Goal: Task Accomplishment & Management: Manage account settings

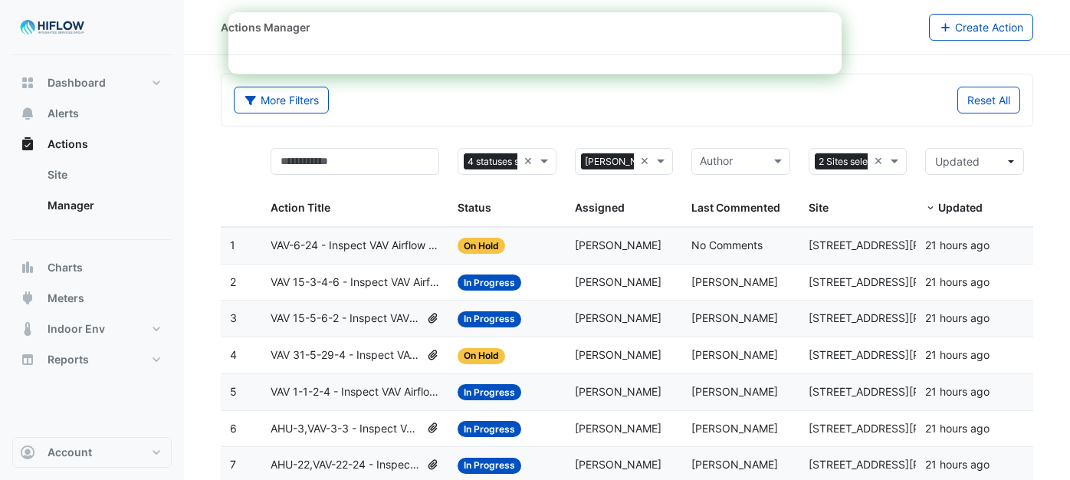
select select "***"
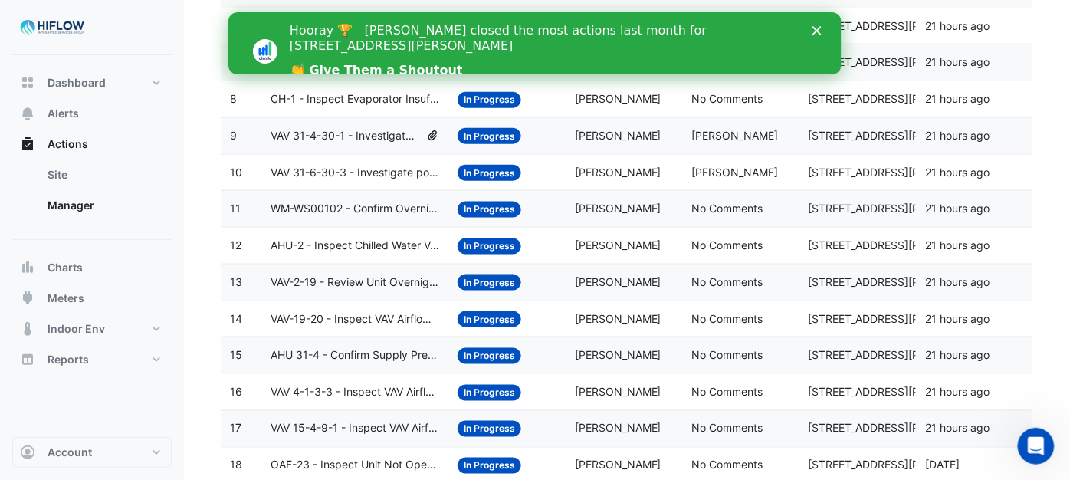
scroll to position [340, 0]
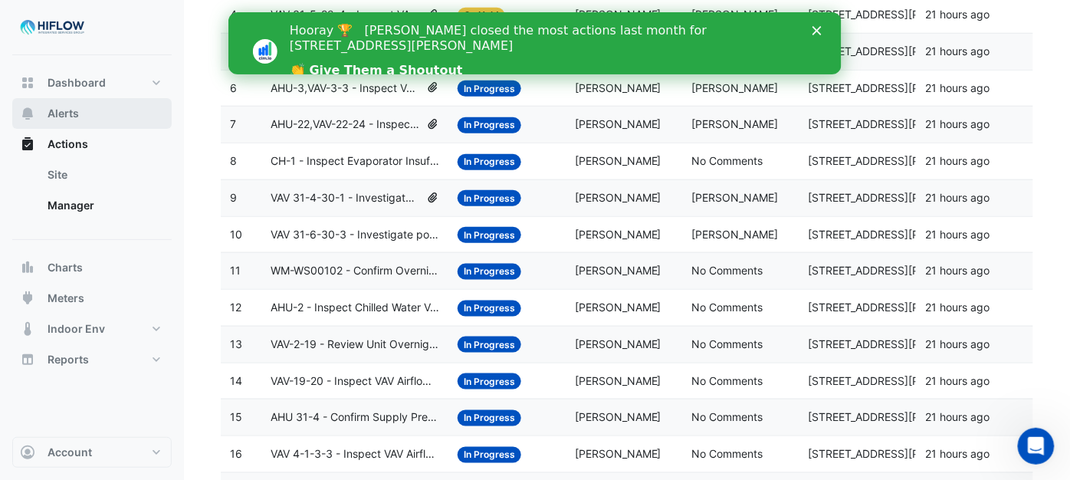
click at [70, 104] on button "Alerts" at bounding box center [91, 113] width 159 height 31
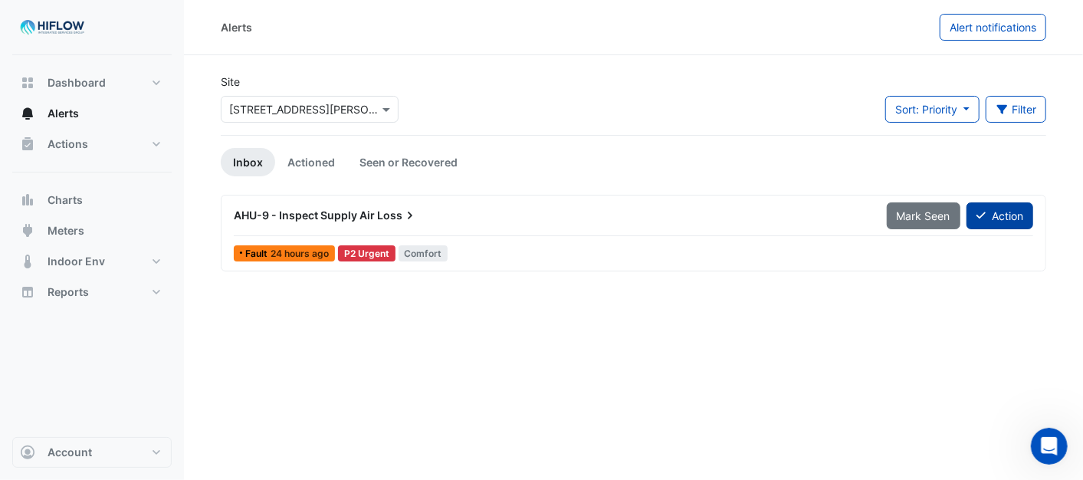
click at [1008, 221] on button "Action" at bounding box center [999, 215] width 67 height 27
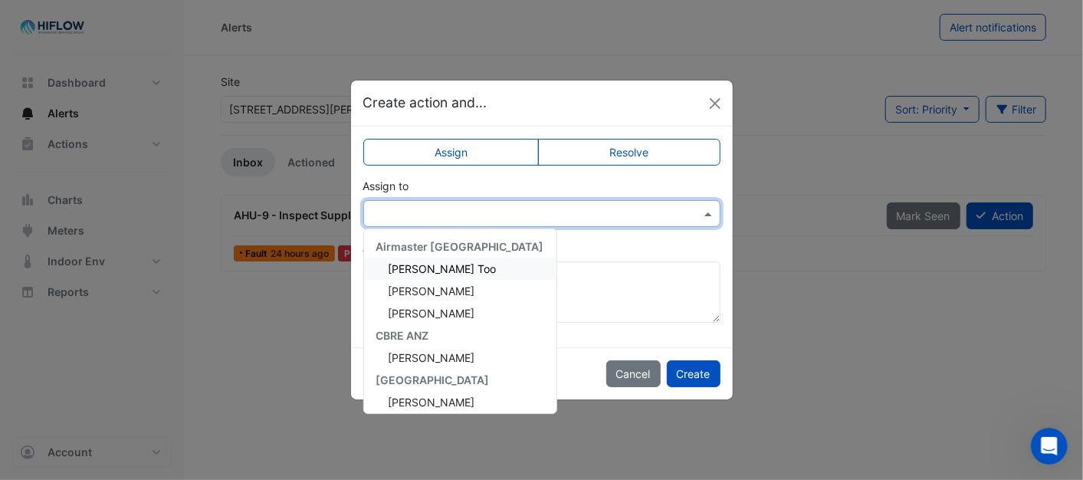
click at [717, 212] on span at bounding box center [709, 213] width 19 height 16
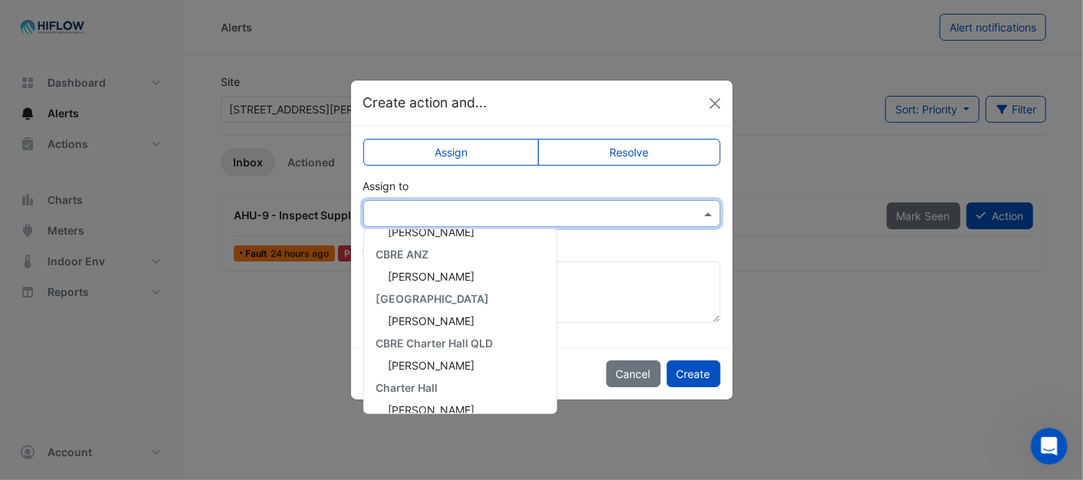
scroll to position [294, 0]
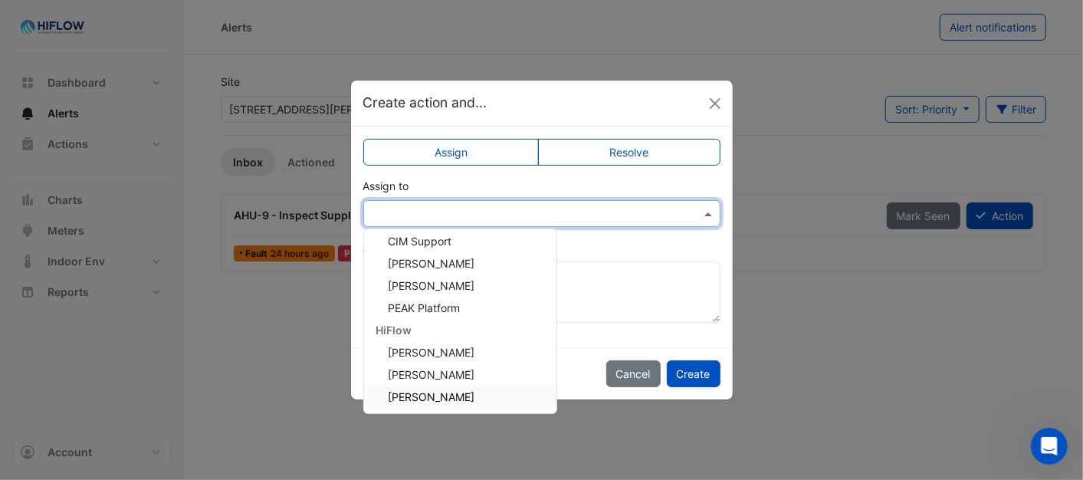
drag, startPoint x: 430, startPoint y: 395, endPoint x: 465, endPoint y: 396, distance: 35.3
click at [430, 394] on span "[PERSON_NAME]" at bounding box center [431, 396] width 87 height 13
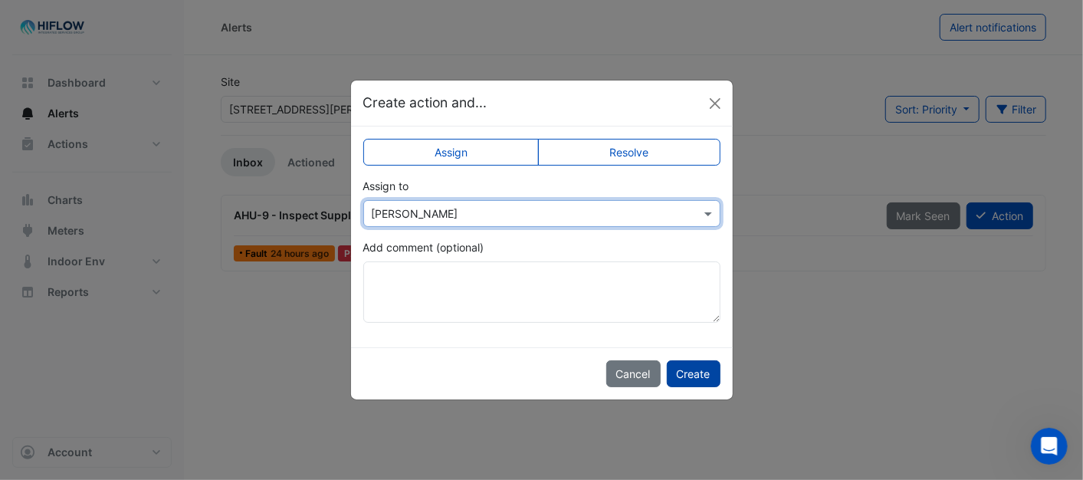
click at [683, 366] on button "Create" at bounding box center [694, 373] width 54 height 27
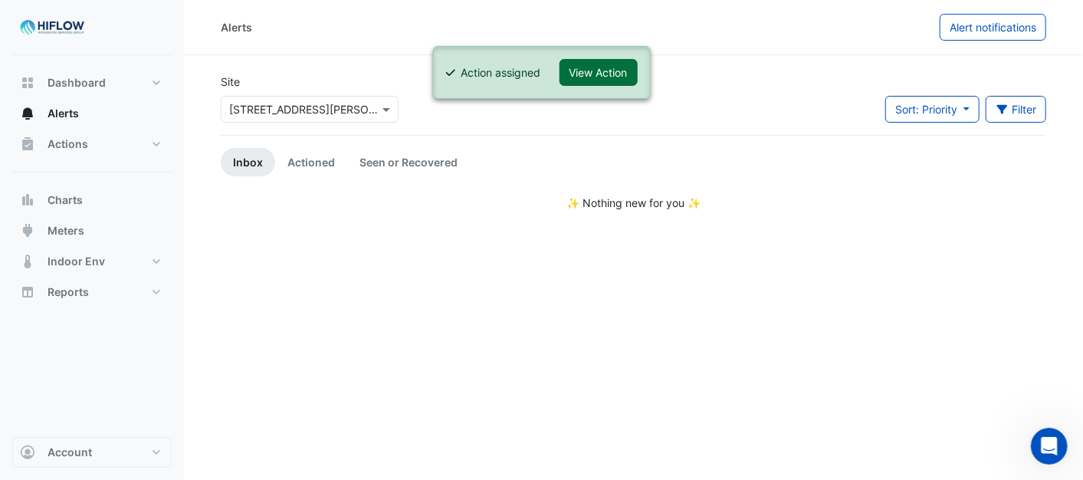
click at [602, 64] on button "View Action" at bounding box center [598, 72] width 78 height 27
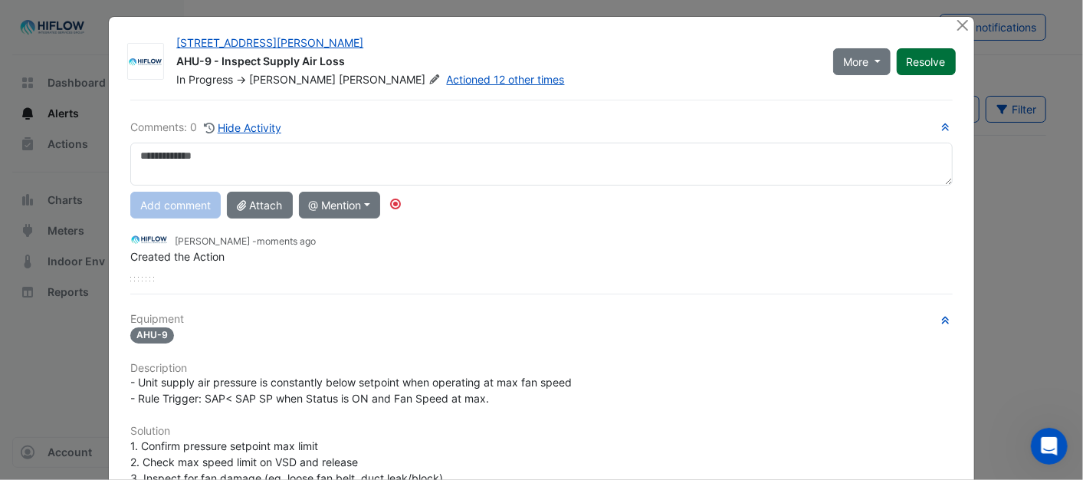
scroll to position [0, 0]
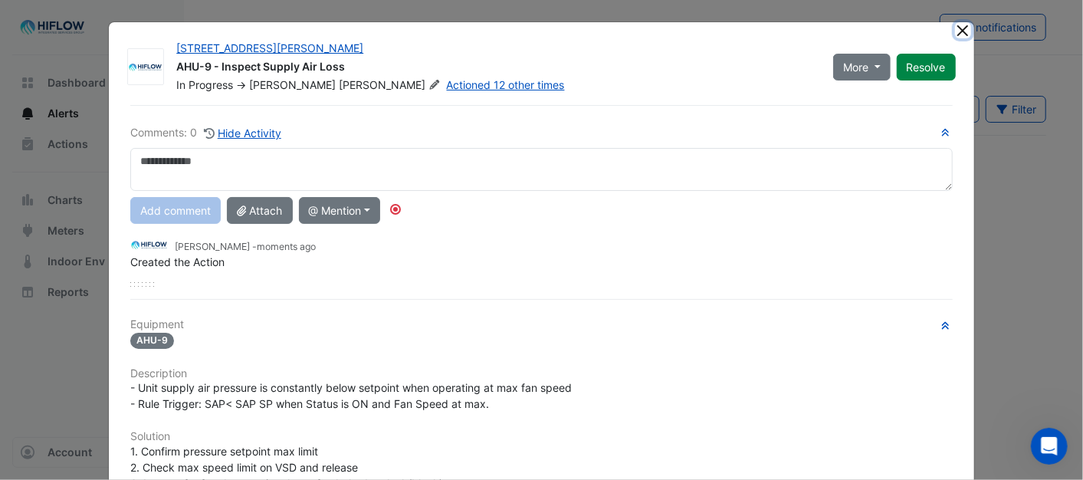
click at [959, 28] on button "Close" at bounding box center [963, 30] width 16 height 16
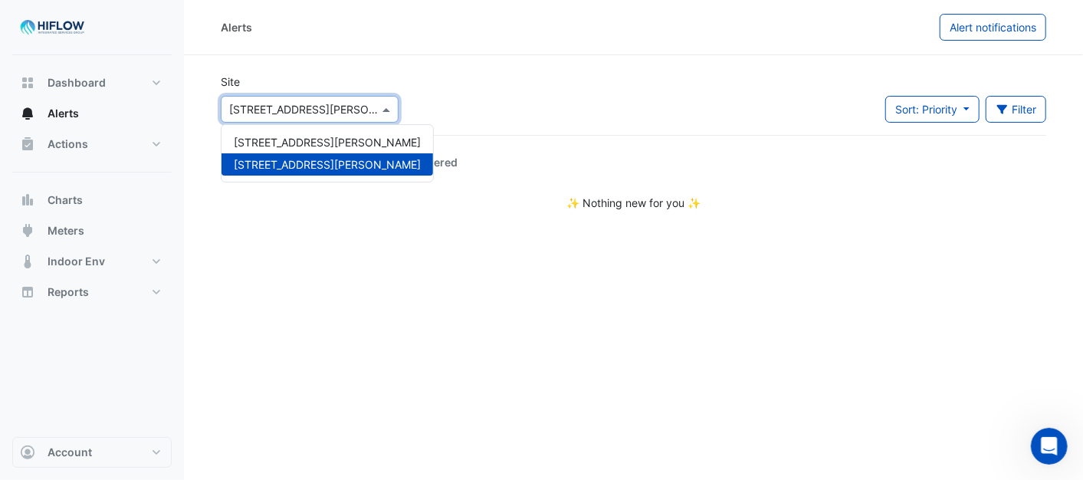
click at [383, 105] on span at bounding box center [387, 109] width 19 height 16
click at [312, 138] on span "[STREET_ADDRESS][PERSON_NAME]" at bounding box center [327, 142] width 187 height 13
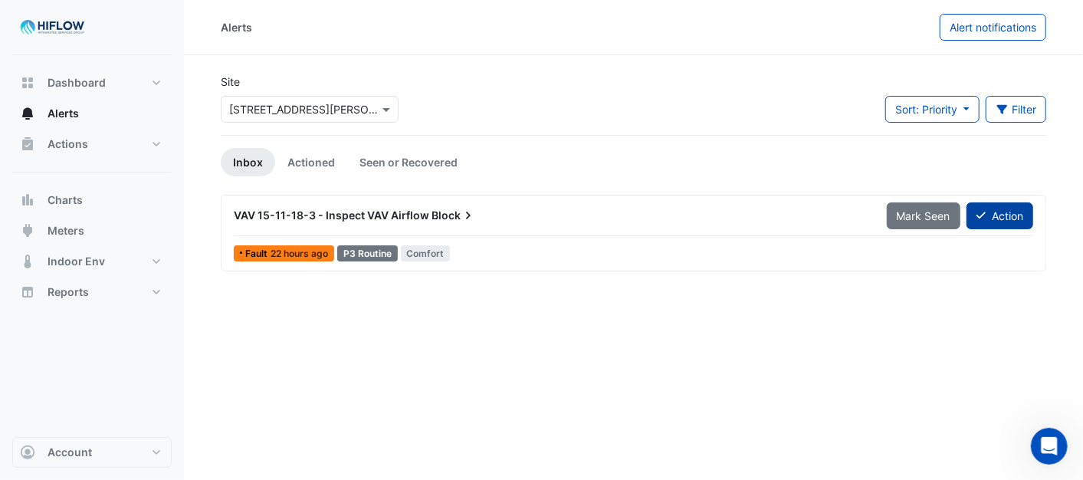
click at [992, 207] on button "Action" at bounding box center [999, 215] width 67 height 27
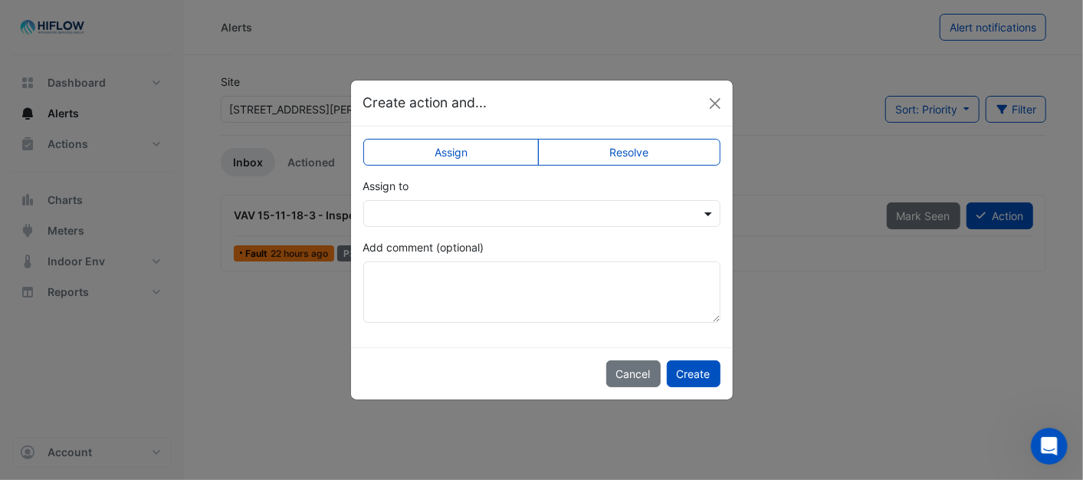
click at [705, 208] on span at bounding box center [709, 213] width 19 height 16
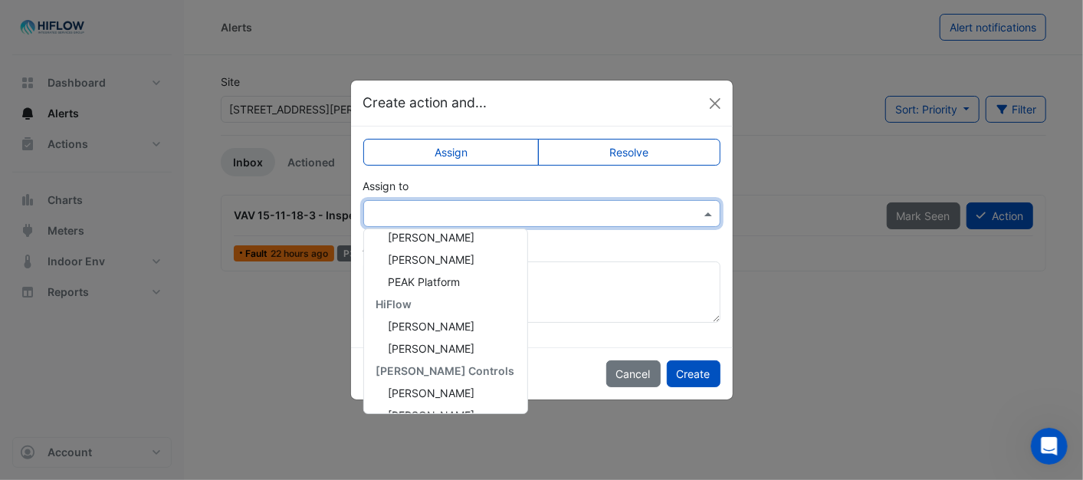
scroll to position [205, 0]
click at [401, 323] on span "[PERSON_NAME]" at bounding box center [431, 329] width 87 height 13
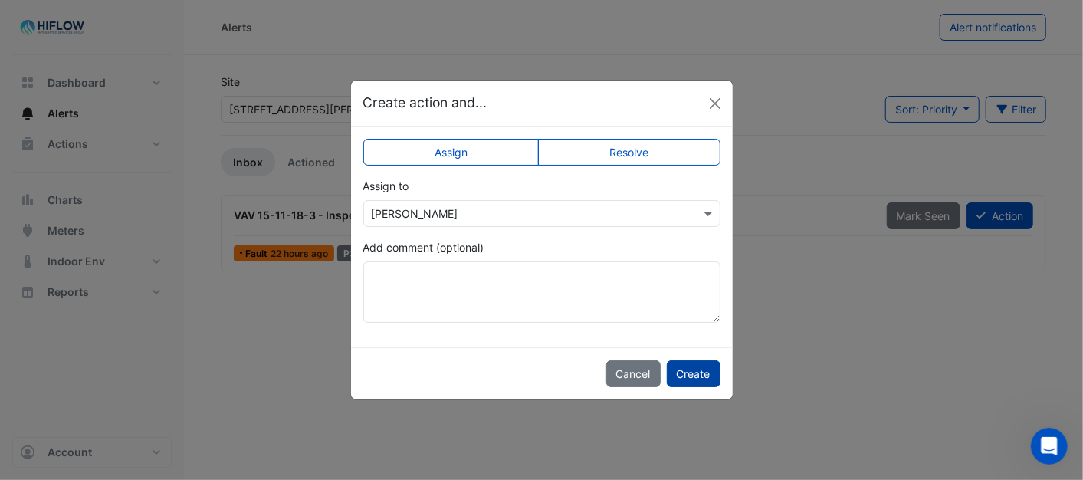
click at [706, 378] on button "Create" at bounding box center [694, 373] width 54 height 27
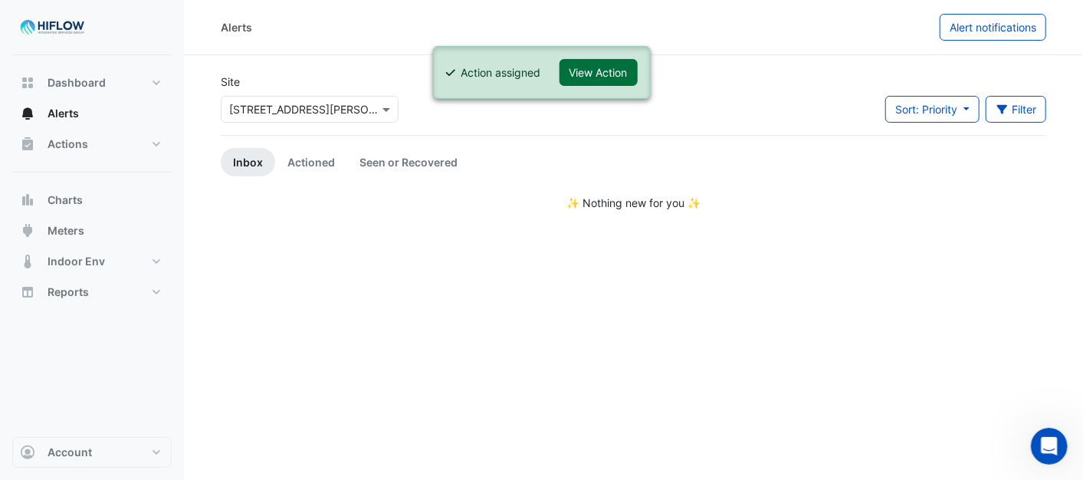
click at [621, 74] on button "View Action" at bounding box center [598, 72] width 78 height 27
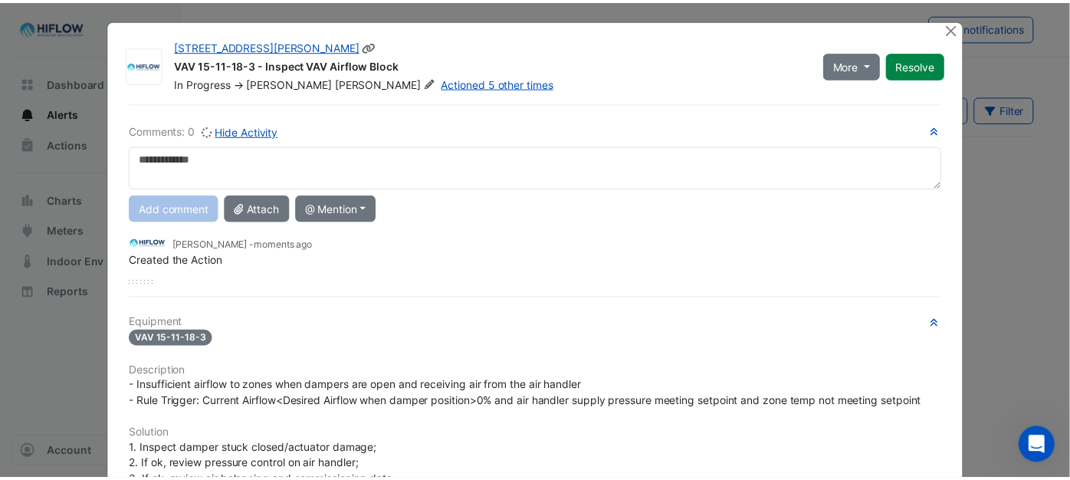
scroll to position [0, 0]
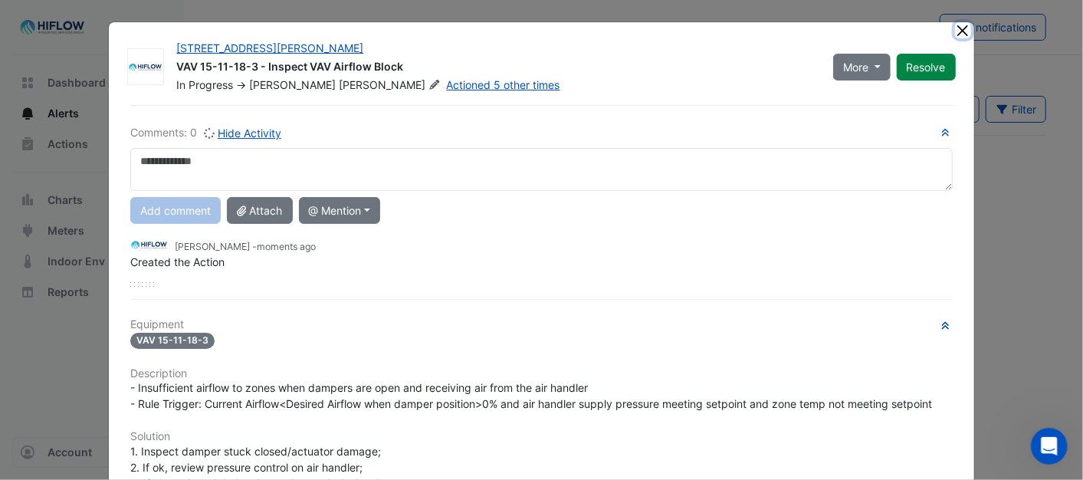
click at [955, 34] on button "Close" at bounding box center [963, 30] width 16 height 16
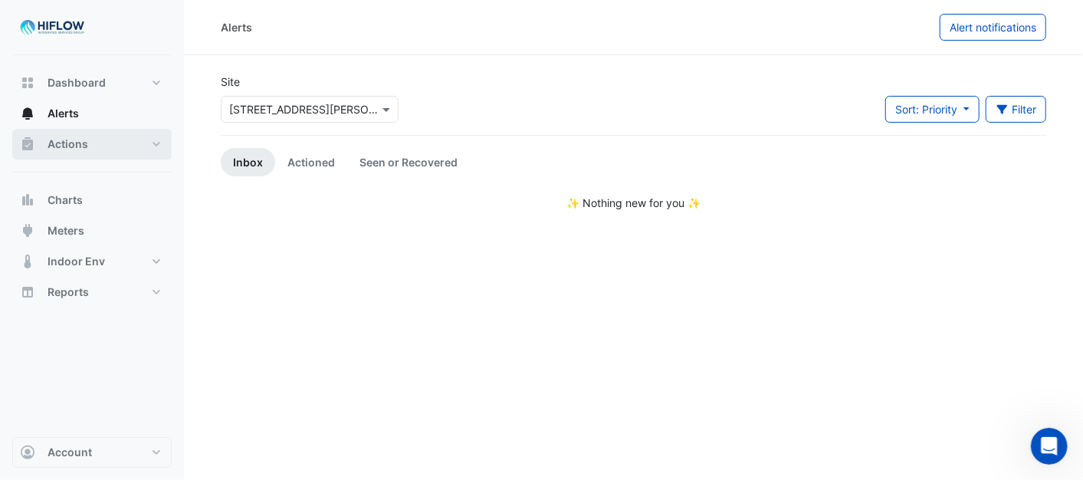
click at [93, 140] on button "Actions" at bounding box center [91, 144] width 159 height 31
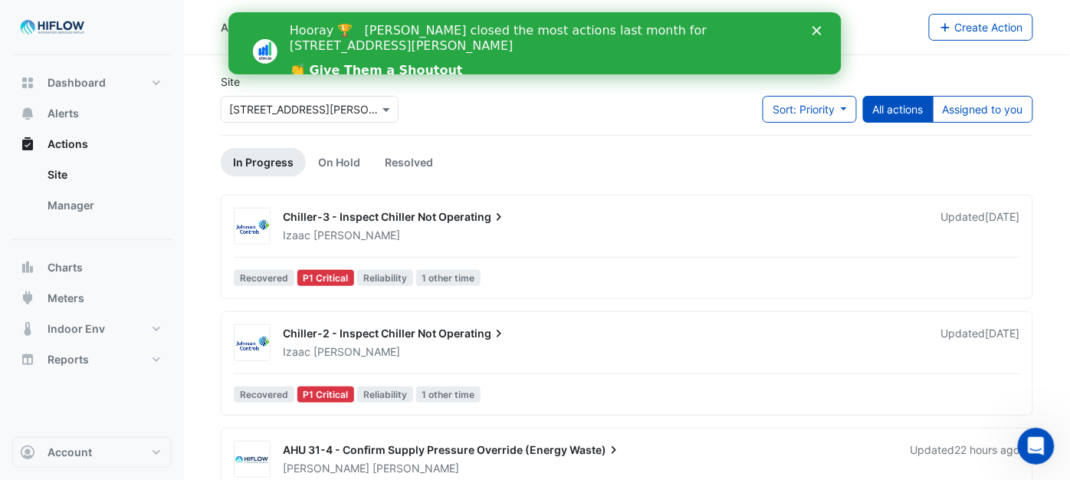
click at [818, 31] on icon "Close" at bounding box center [815, 30] width 9 height 9
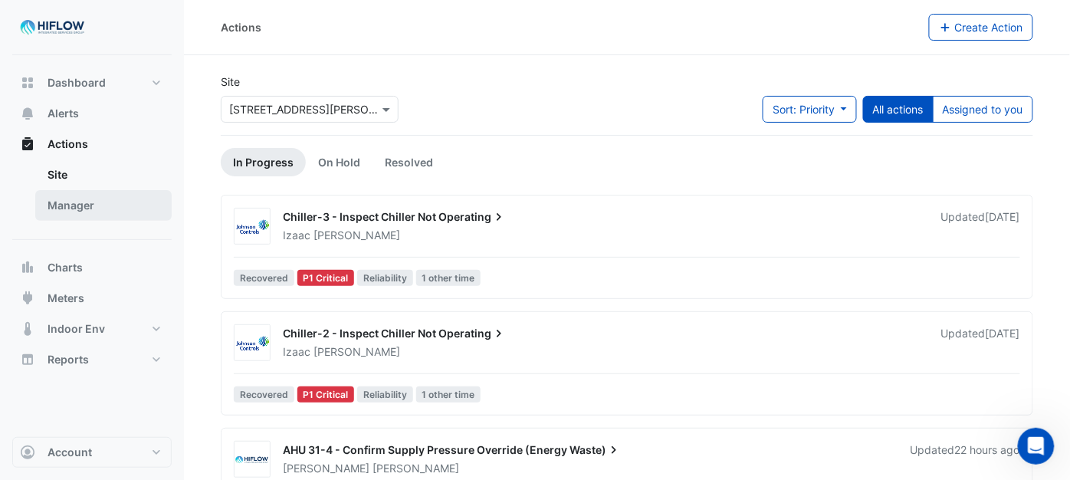
click at [64, 200] on link "Manager" at bounding box center [103, 205] width 136 height 31
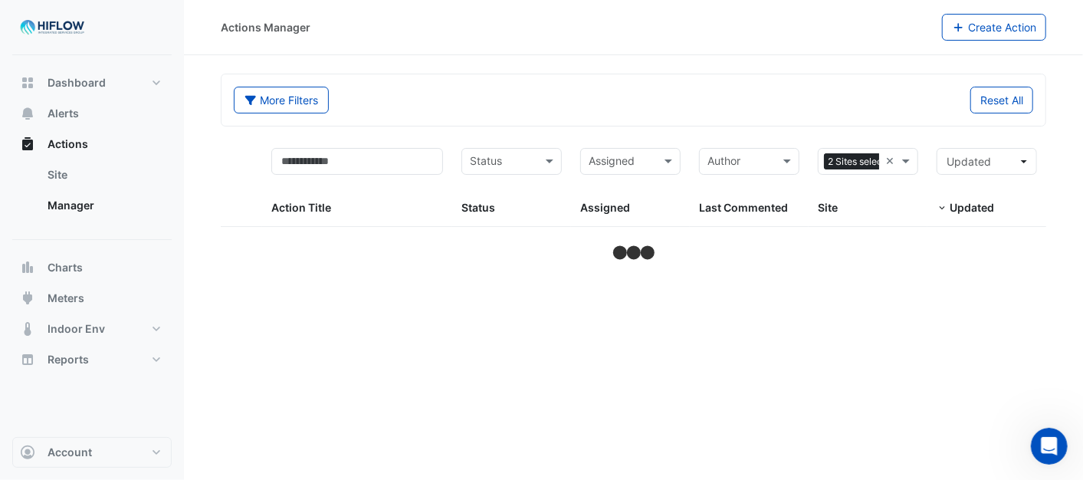
select select "***"
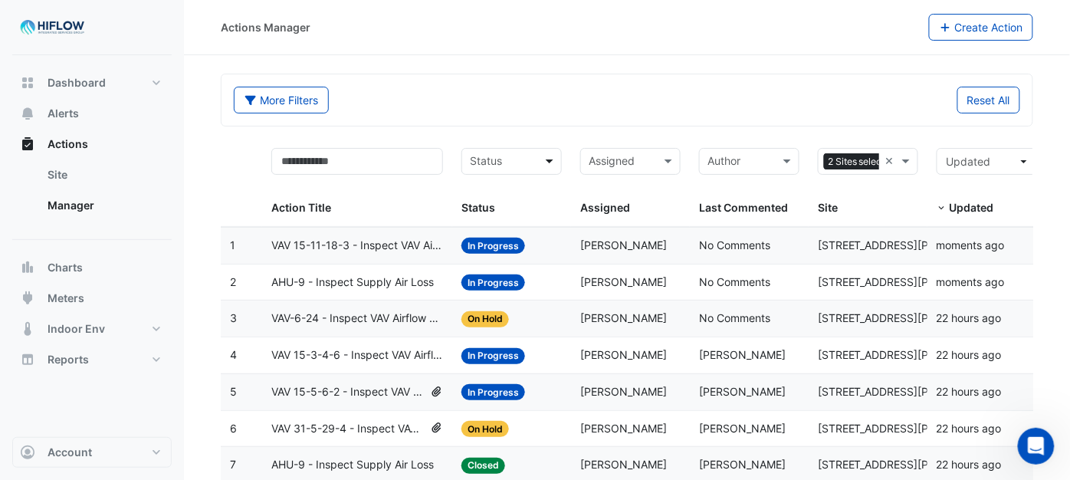
click at [550, 161] on span at bounding box center [551, 161] width 19 height 18
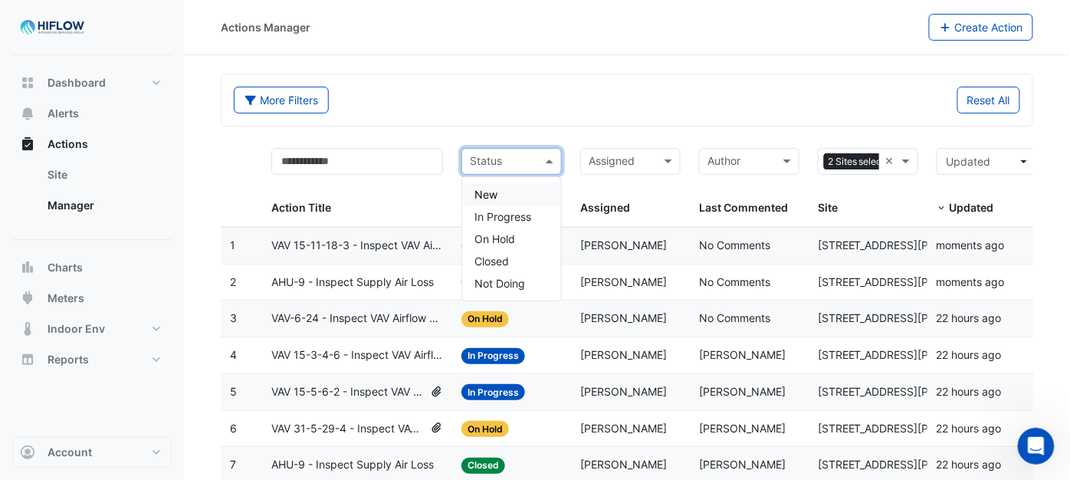
click at [519, 192] on div "New" at bounding box center [511, 194] width 99 height 22
click at [555, 157] on span at bounding box center [551, 161] width 19 height 18
click at [503, 216] on span "In Progress" at bounding box center [502, 216] width 57 height 13
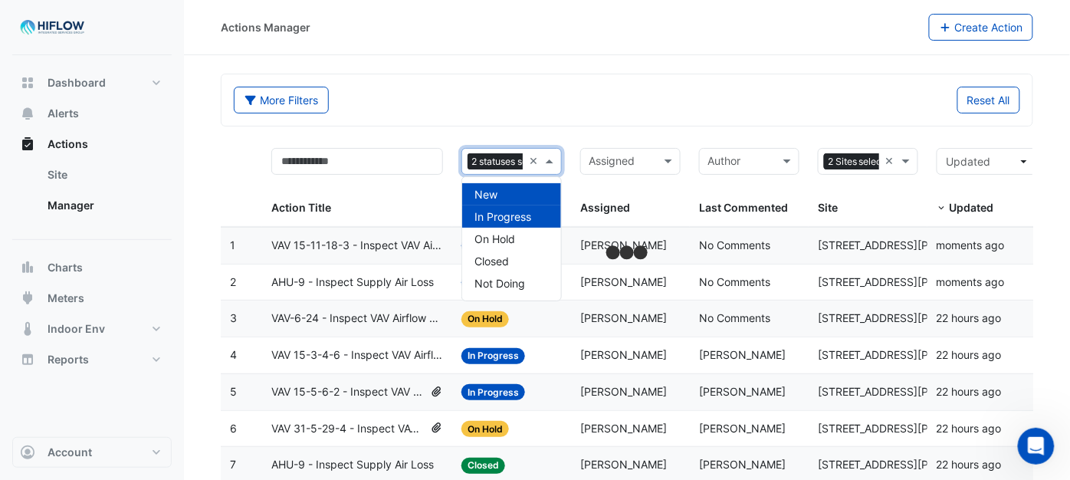
click at [542, 165] on span at bounding box center [551, 161] width 19 height 18
click at [492, 240] on span "On Hold" at bounding box center [494, 238] width 41 height 13
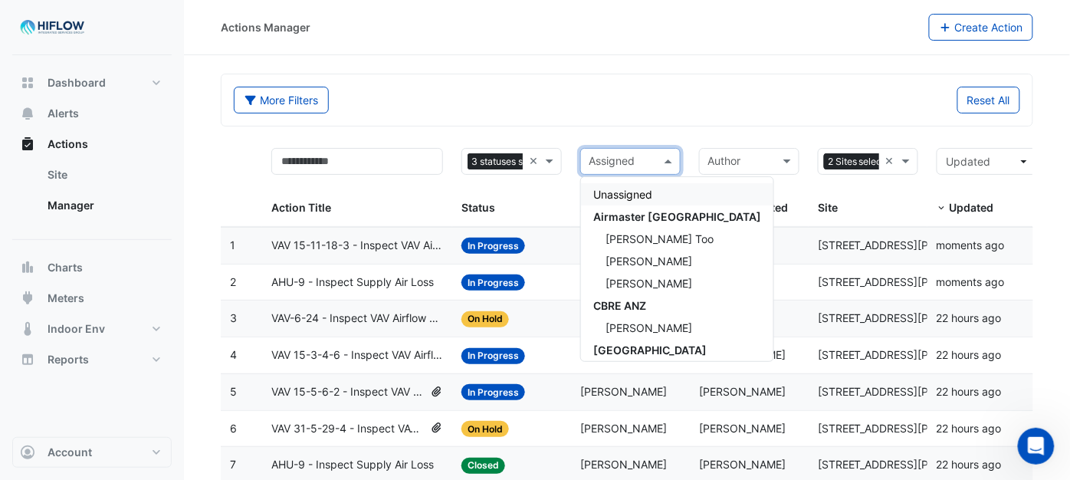
click at [669, 162] on span at bounding box center [669, 161] width 19 height 18
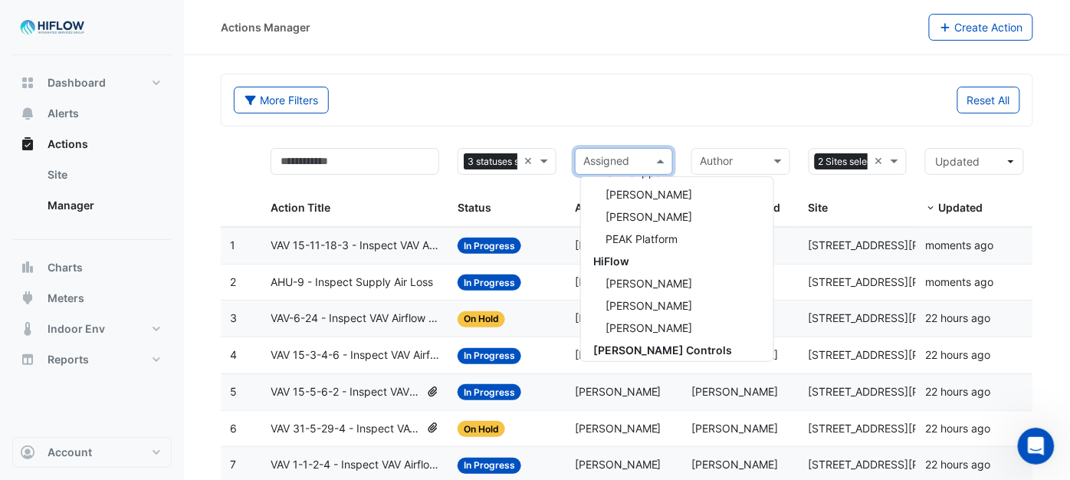
scroll to position [427, 0]
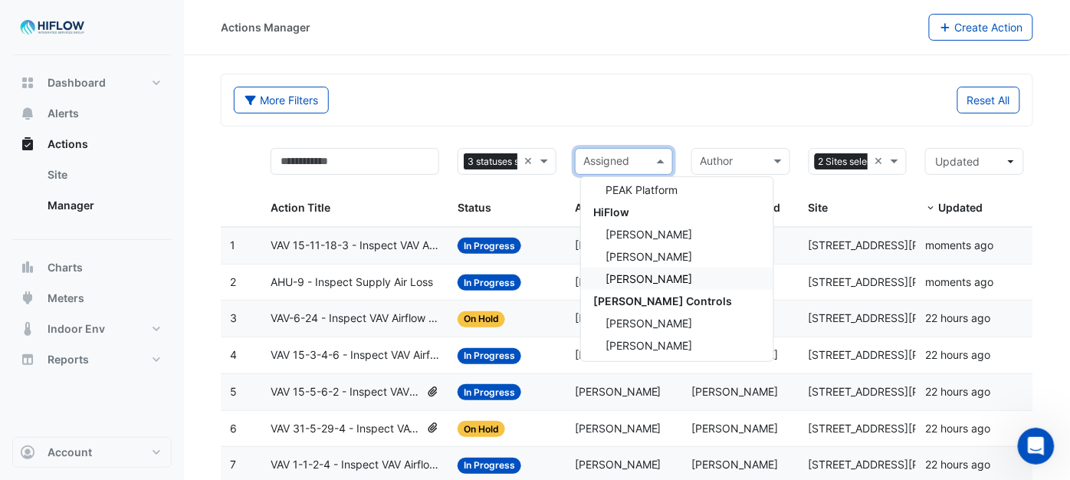
click at [624, 278] on span "[PERSON_NAME]" at bounding box center [648, 278] width 87 height 13
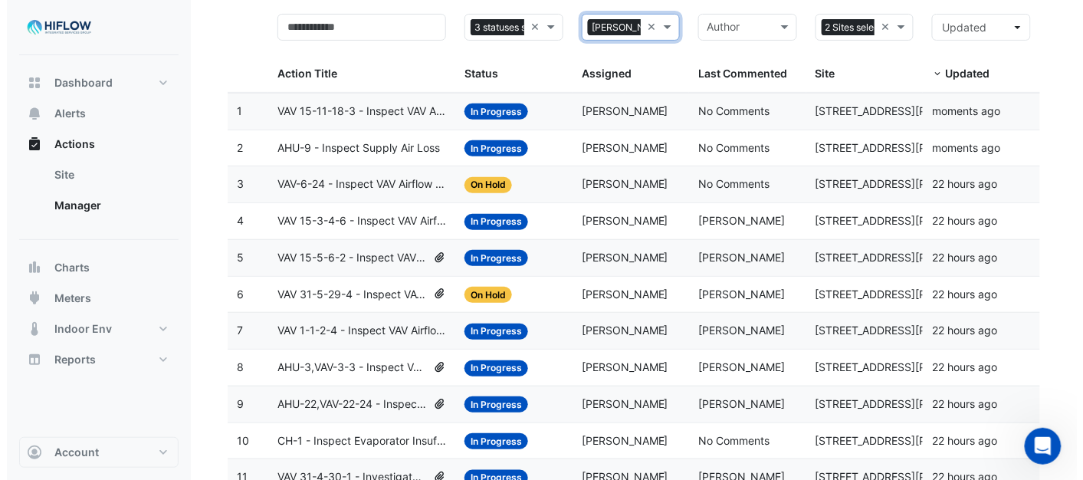
scroll to position [133, 0]
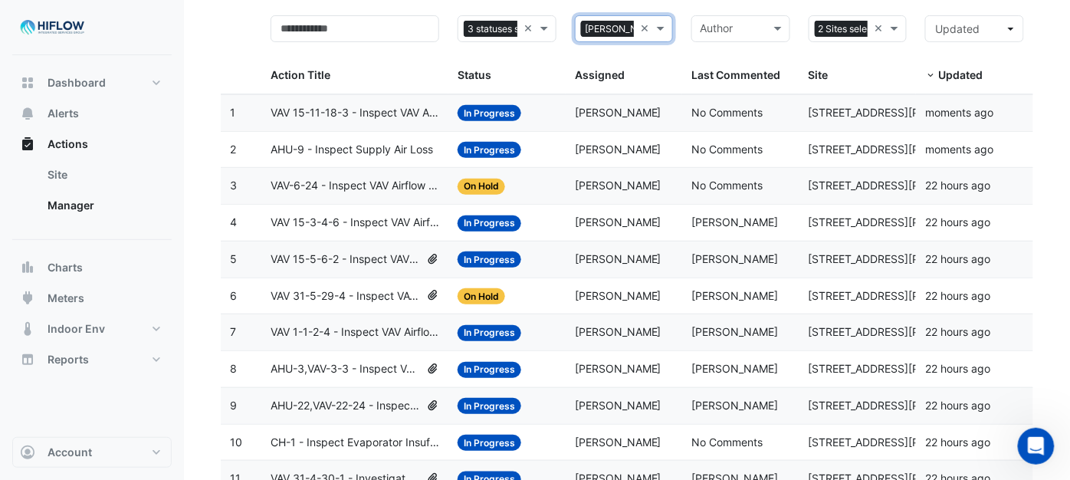
click at [345, 106] on span "VAV 15-11-18-3 - Inspect VAV Airflow Block" at bounding box center [354, 113] width 169 height 18
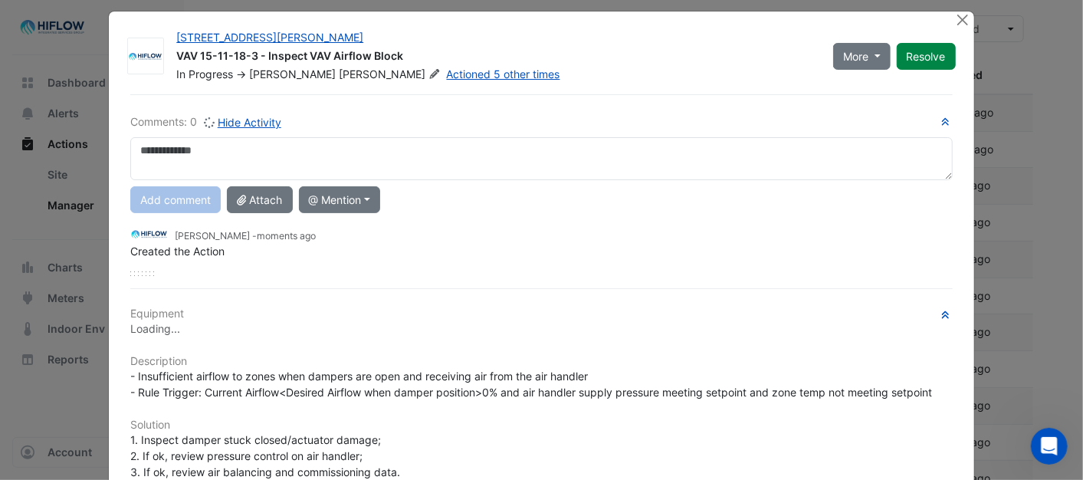
scroll to position [0, 0]
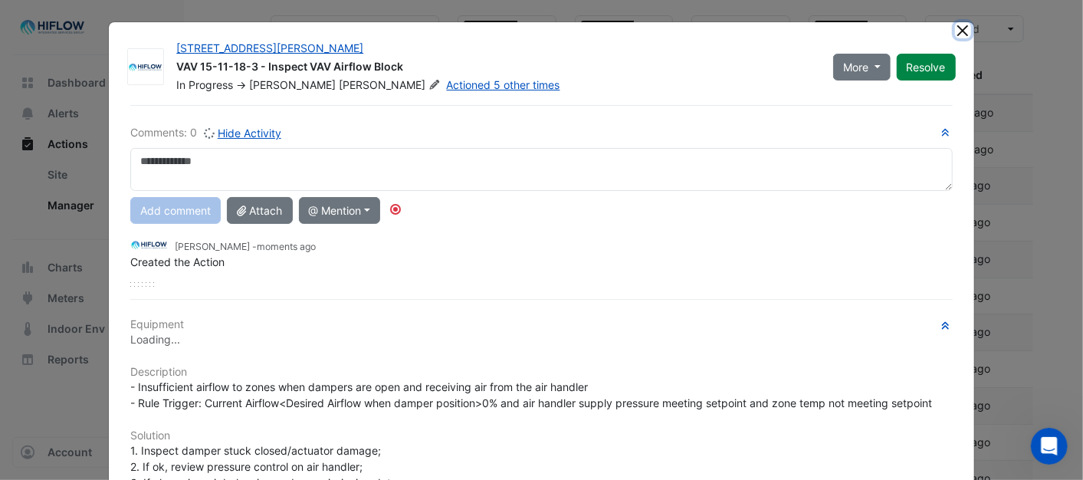
click at [959, 28] on button "Close" at bounding box center [963, 30] width 16 height 16
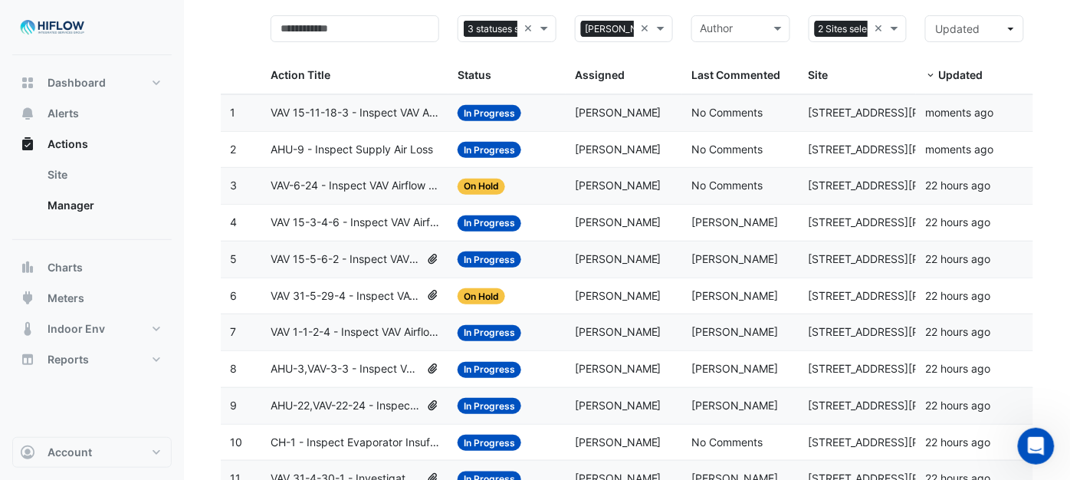
click at [316, 143] on span "AHU-9 - Inspect Supply Air Loss" at bounding box center [351, 150] width 162 height 18
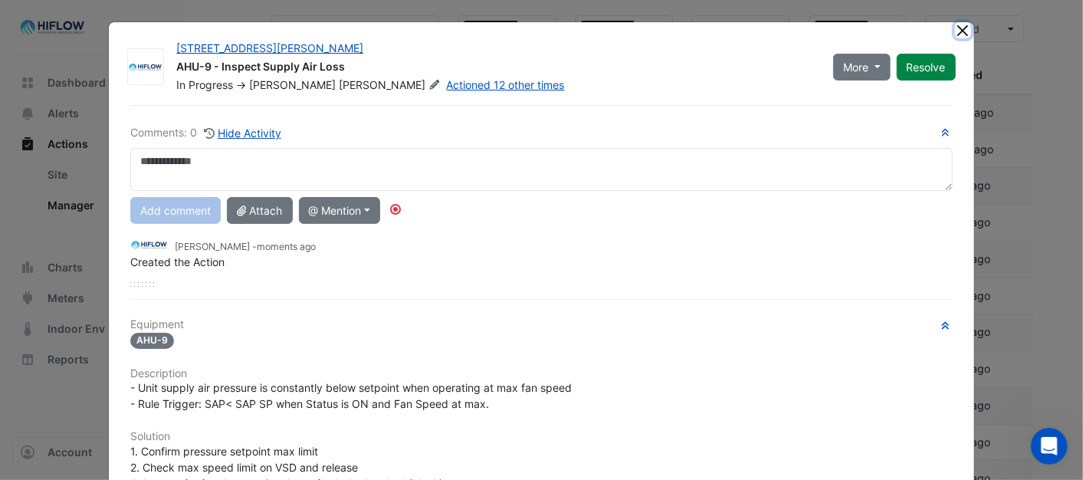
click at [956, 29] on button "Close" at bounding box center [963, 30] width 16 height 16
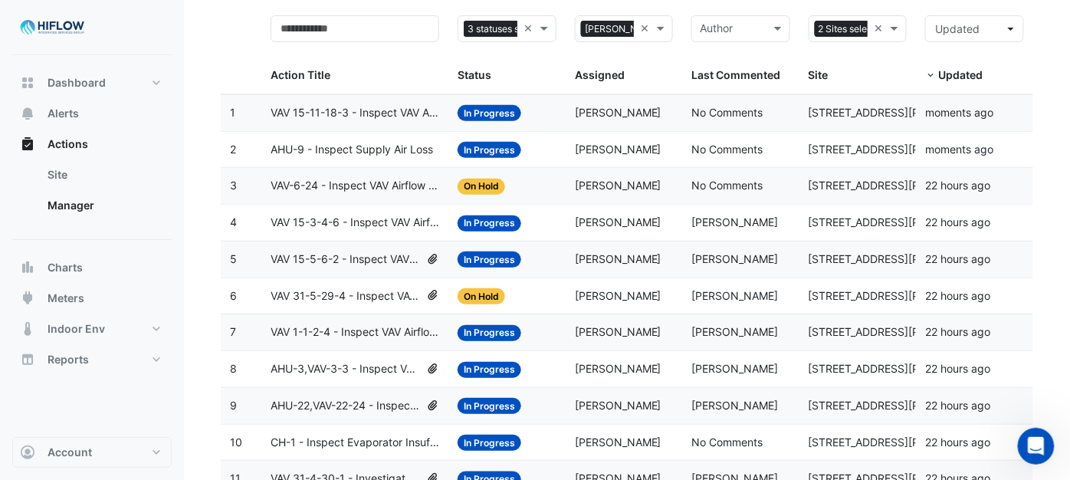
click at [303, 187] on span "VAV-6-24 - Inspect VAV Airflow Oversupply (Energy Waste)" at bounding box center [354, 186] width 169 height 18
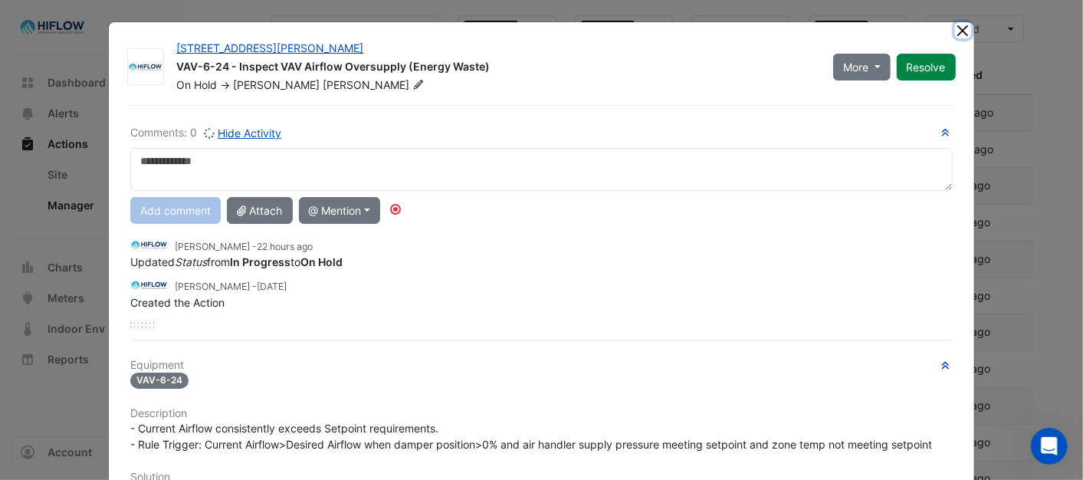
click at [959, 34] on button "Close" at bounding box center [963, 30] width 16 height 16
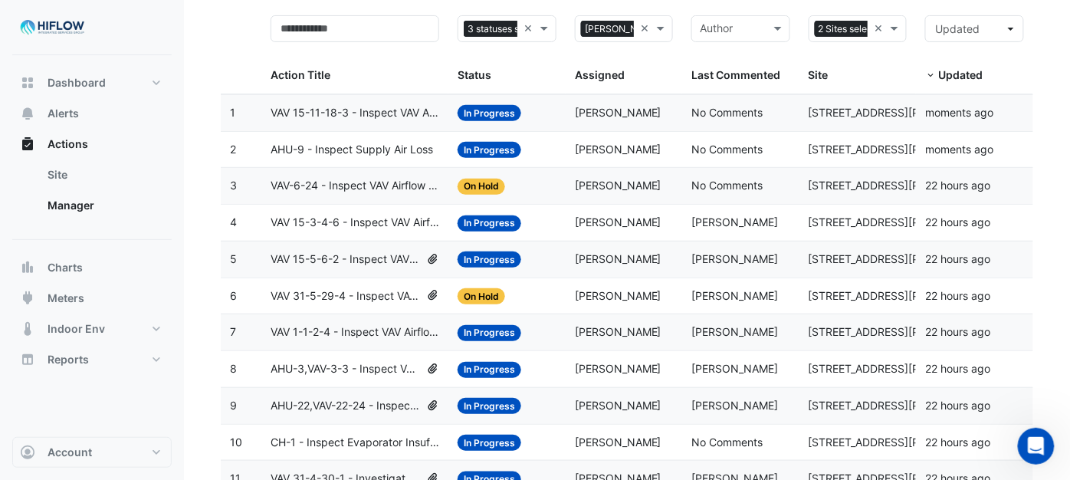
click at [349, 224] on span "VAV 15-3-4-6 - Inspect VAV Airflow Block" at bounding box center [354, 223] width 169 height 18
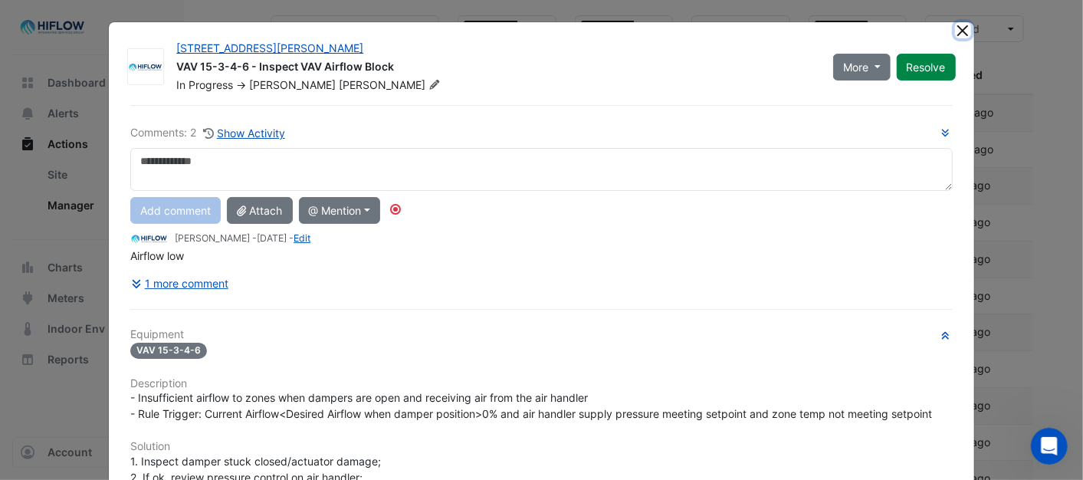
click at [955, 31] on button "Close" at bounding box center [963, 30] width 16 height 16
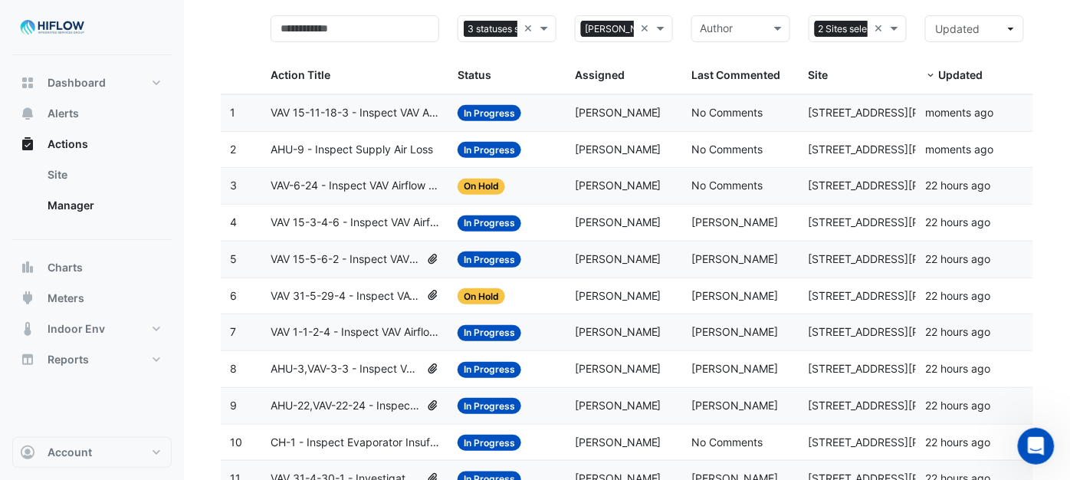
click at [320, 262] on span "VAV 15-5-6-2 - Inspect VAV Airflow Block" at bounding box center [344, 260] width 149 height 18
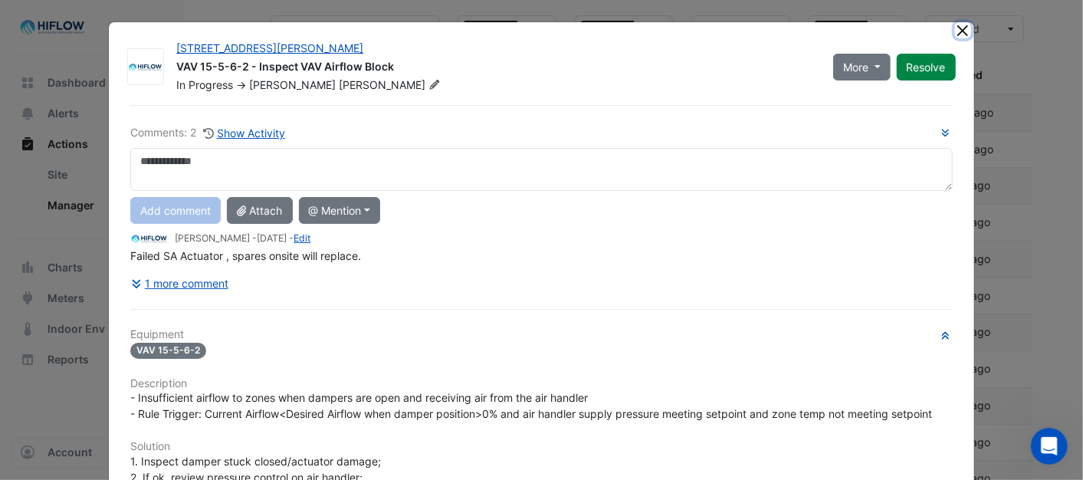
click at [955, 27] on button "Close" at bounding box center [963, 30] width 16 height 16
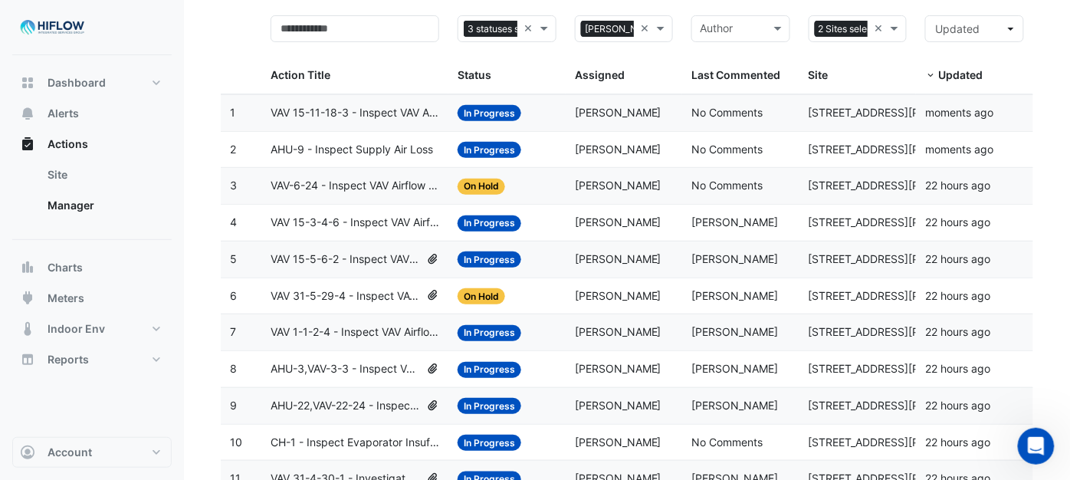
click at [303, 299] on span "VAV 31-5-29-4 - Inspect VAV Airflow Block" at bounding box center [344, 296] width 149 height 18
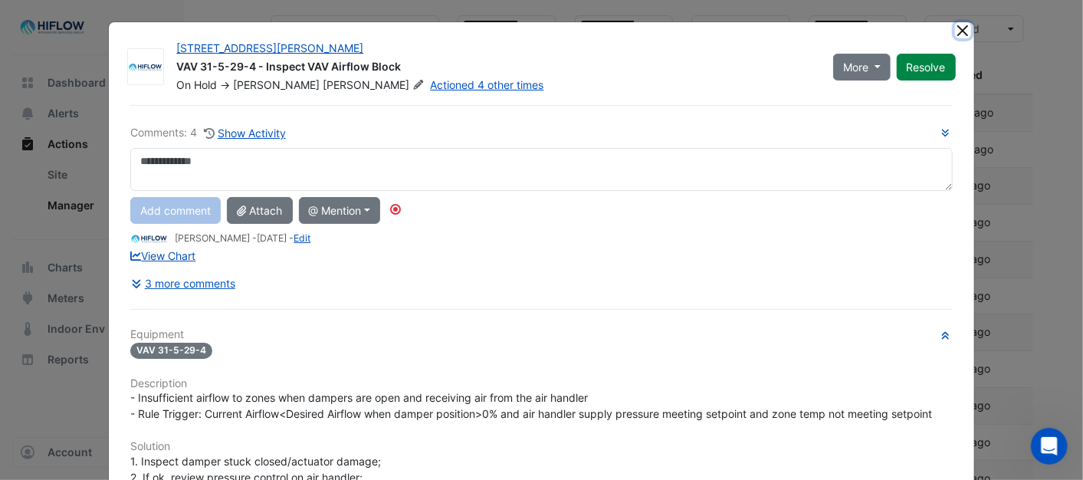
click at [962, 31] on button "Close" at bounding box center [963, 30] width 16 height 16
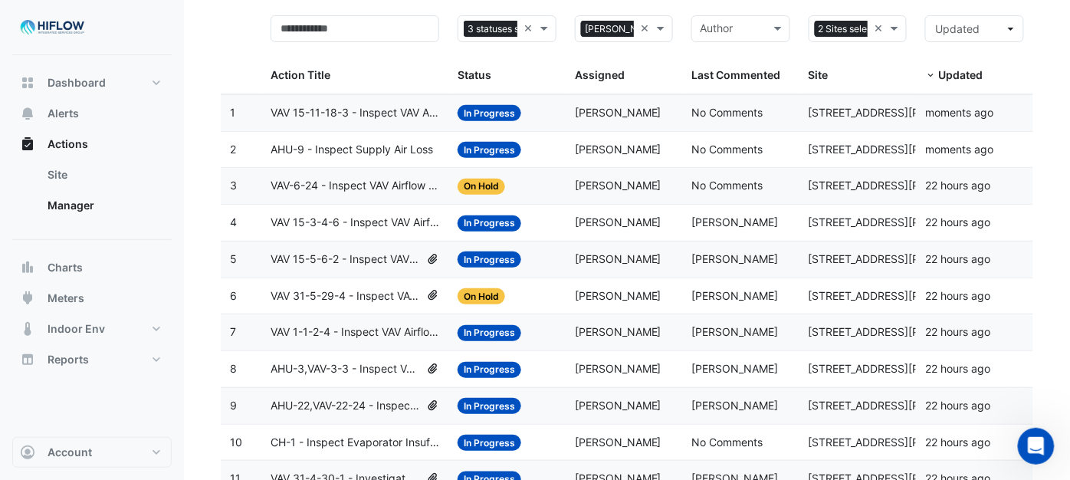
click at [314, 335] on span "VAV 1-1-2-4 - Inspect VAV Airflow Leak" at bounding box center [354, 332] width 169 height 18
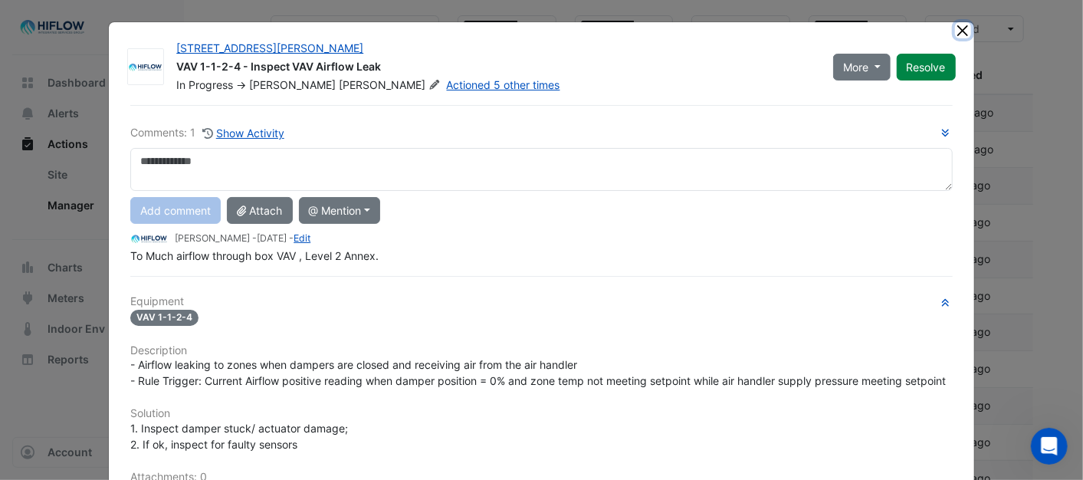
click at [955, 36] on button "Close" at bounding box center [963, 30] width 16 height 16
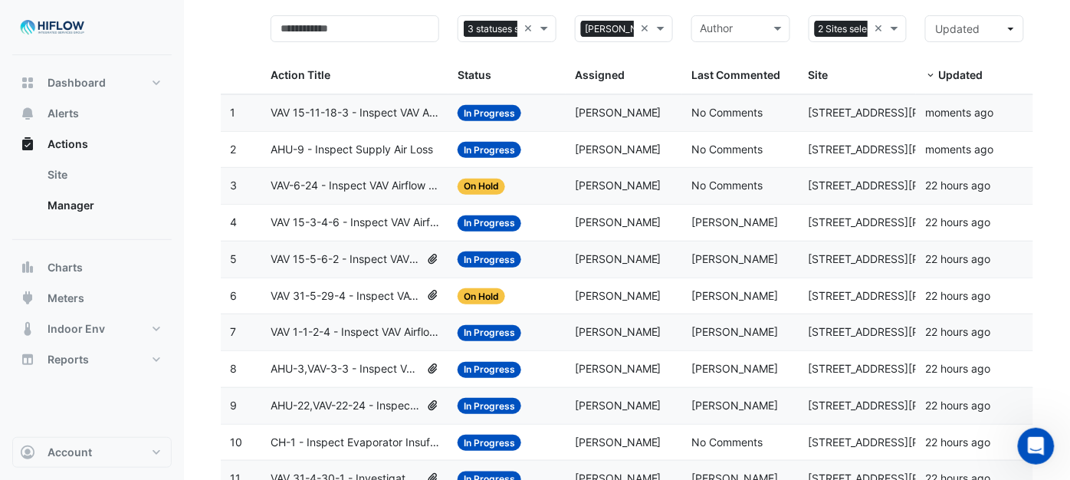
click at [305, 372] on span "AHU-3,VAV-3-3 - Inspect VAV Airflow Block" at bounding box center [344, 369] width 149 height 18
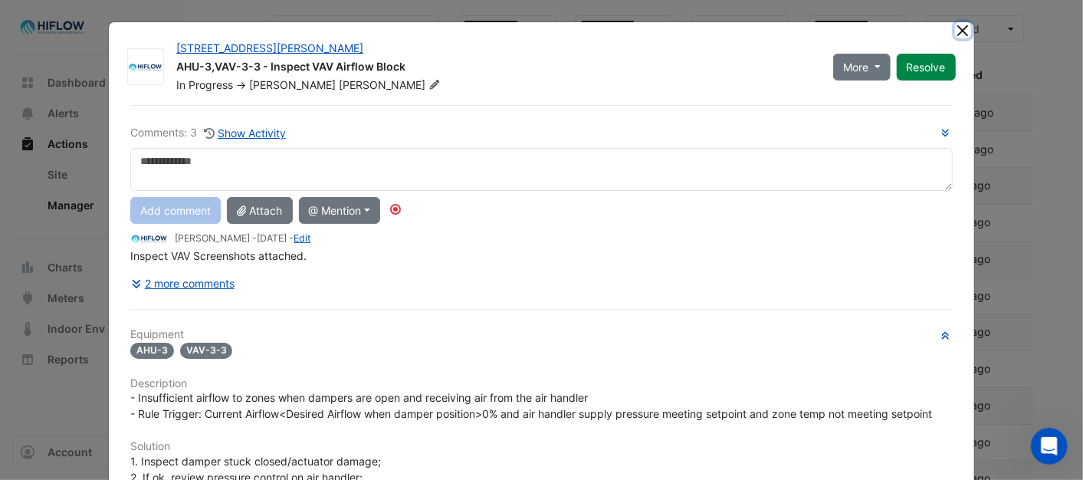
click at [959, 31] on button "Close" at bounding box center [963, 30] width 16 height 16
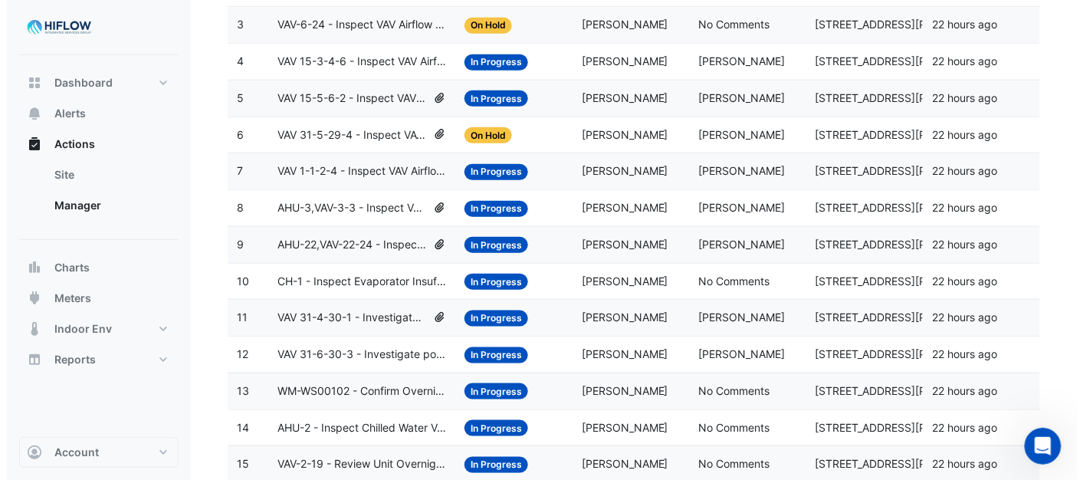
scroll to position [303, 0]
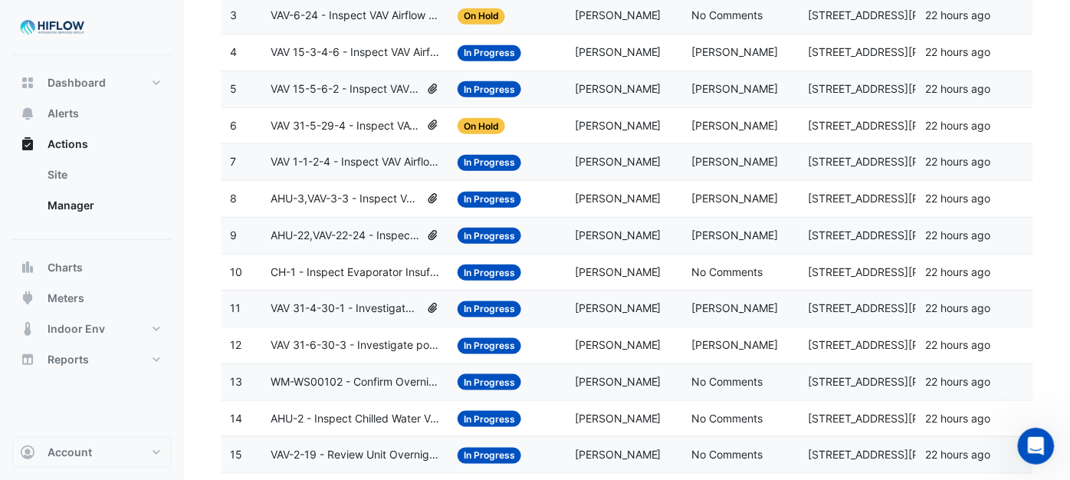
click at [306, 234] on span "AHU-22,VAV-22-24 - Inspect VAV Airflow Leak" at bounding box center [344, 236] width 149 height 18
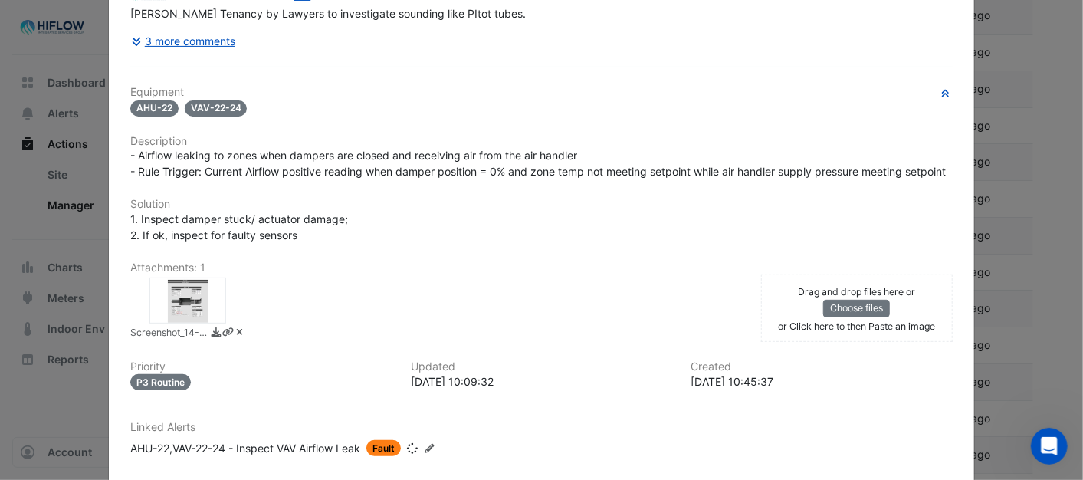
scroll to position [0, 0]
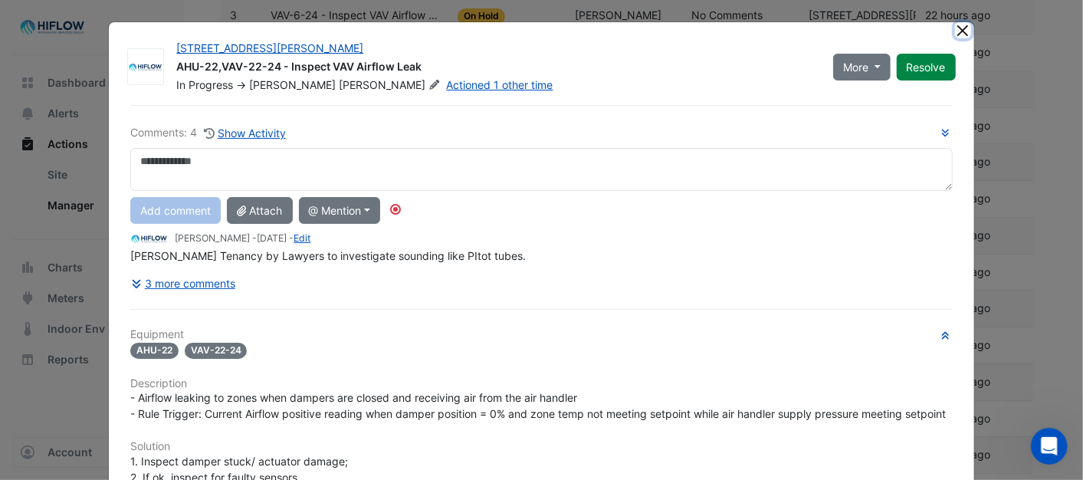
click at [959, 24] on button "Close" at bounding box center [963, 30] width 16 height 16
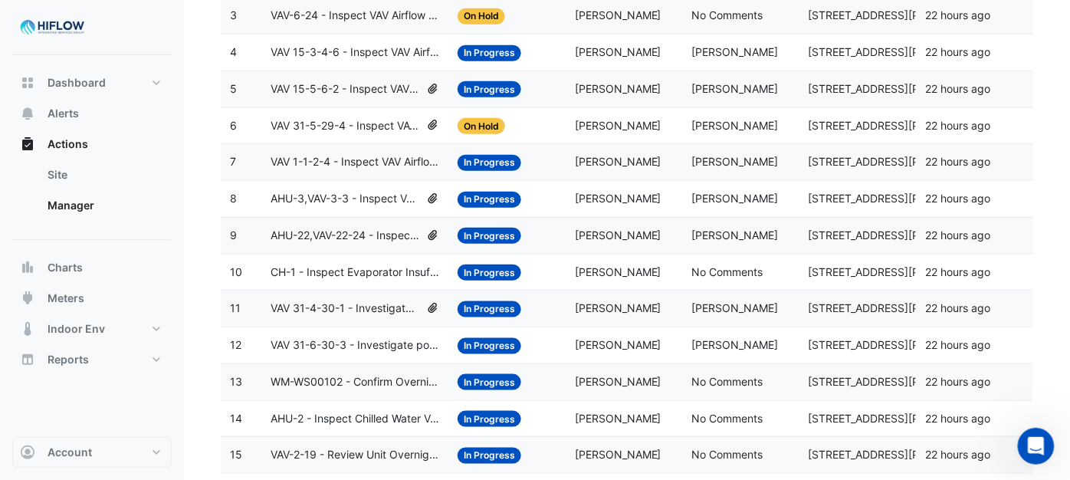
click at [297, 277] on span "CH-1 - Inspect Evaporator Insufficient Flow" at bounding box center [354, 273] width 169 height 18
